Goal: Task Accomplishment & Management: Manage account settings

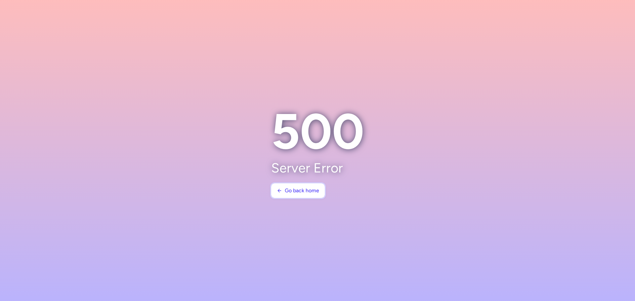
drag, startPoint x: 306, startPoint y: 190, endPoint x: 305, endPoint y: 200, distance: 10.4
click at [306, 190] on span "Go back home" at bounding box center [302, 191] width 34 height 6
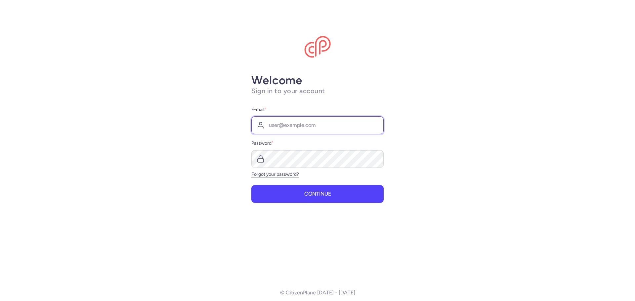
type input "gevorg.ghalumyan@blackstone.am"
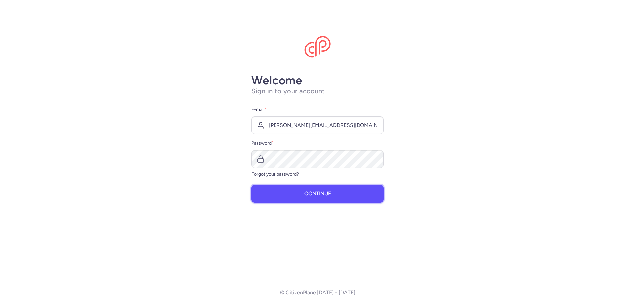
click at [346, 189] on button "Continue" at bounding box center [317, 194] width 132 height 18
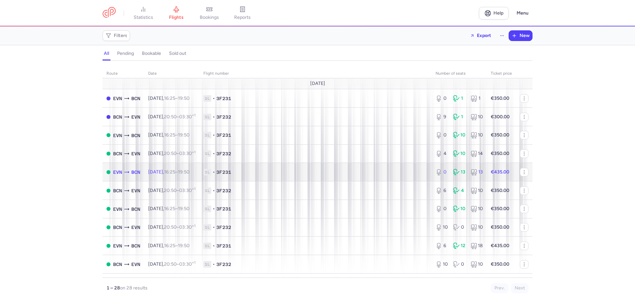
click at [266, 172] on span "1L • 3F231" at bounding box center [315, 172] width 224 height 7
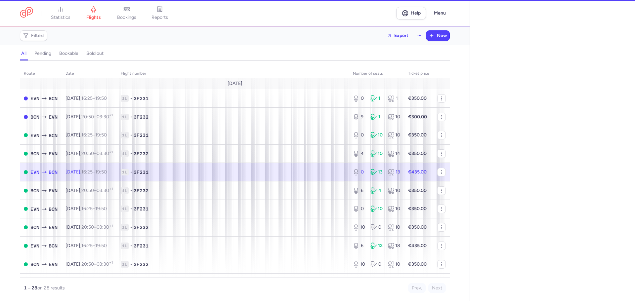
select select "days"
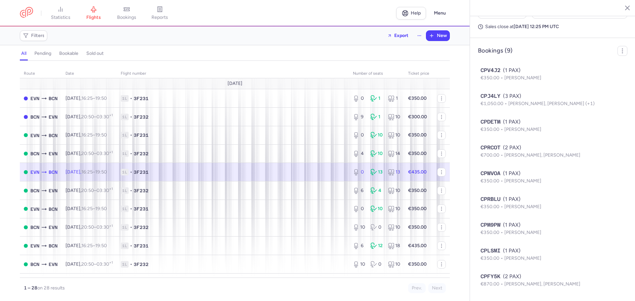
scroll to position [378, 0]
